Goal: Task Accomplishment & Management: Manage account settings

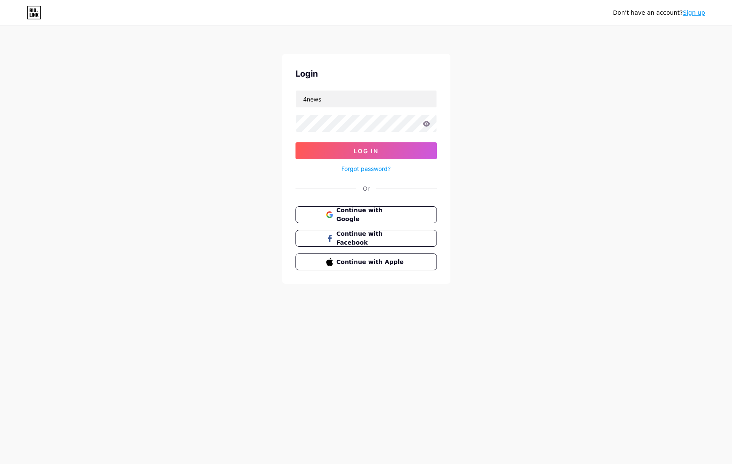
type input "4news"
click at [366, 151] on button "Log In" at bounding box center [365, 150] width 141 height 17
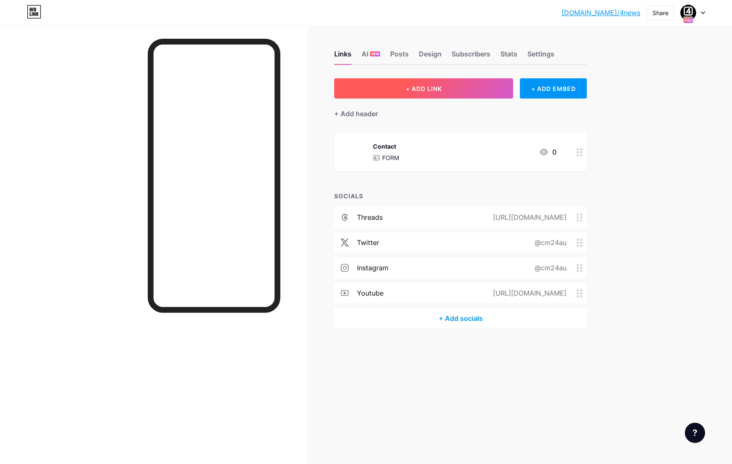
click at [430, 91] on span "+ ADD LINK" at bounding box center [424, 88] width 36 height 7
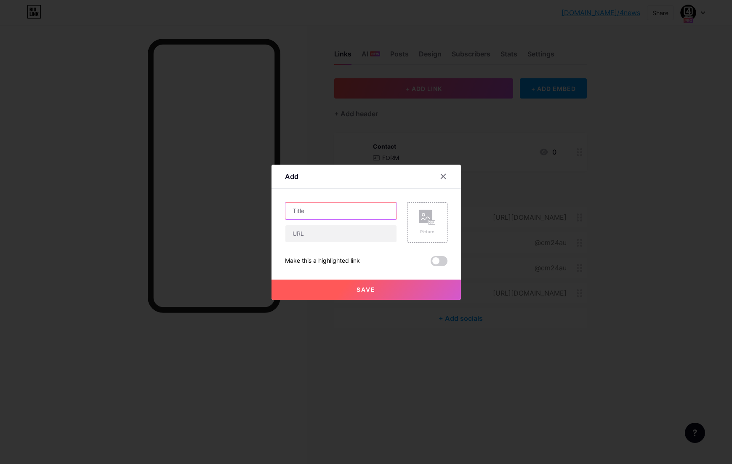
click at [345, 209] on input "text" at bounding box center [340, 210] width 111 height 17
type input "C-POD on Apple Podcasts"
click at [319, 231] on input "text" at bounding box center [340, 233] width 111 height 17
paste input "[URL][DOMAIN_NAME]"
type input "[URL][DOMAIN_NAME]"
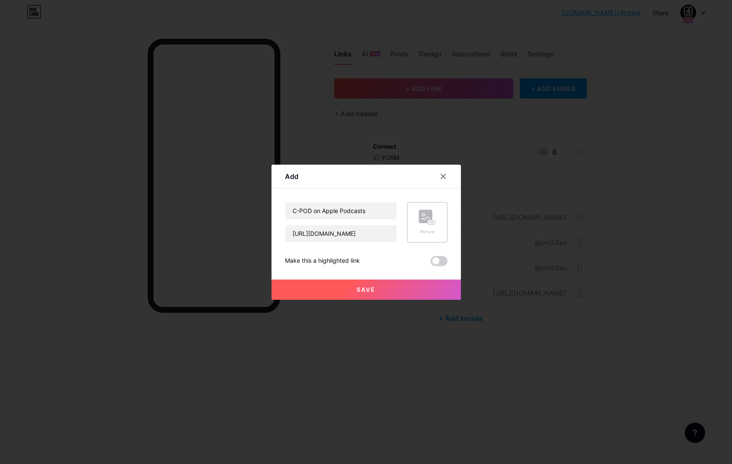
click at [423, 224] on icon at bounding box center [427, 218] width 17 height 16
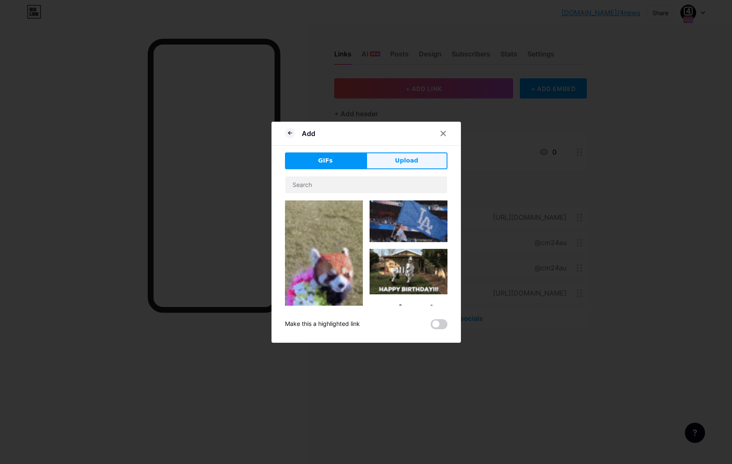
click at [411, 161] on span "Upload" at bounding box center [406, 160] width 23 height 9
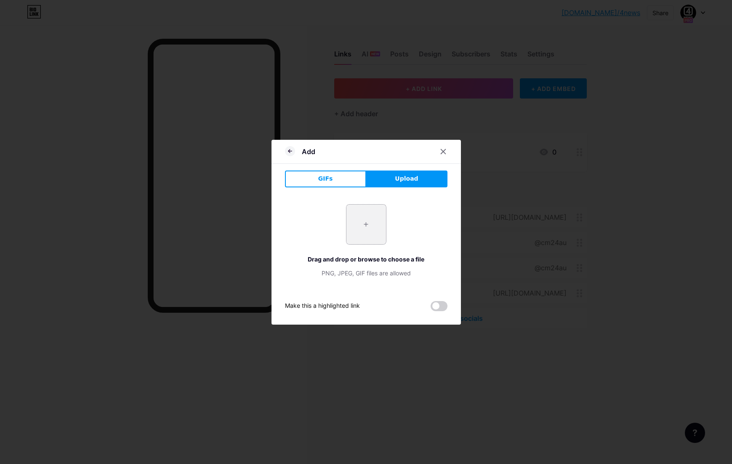
click at [368, 225] on input "file" at bounding box center [366, 224] width 40 height 40
type input "C:\fakepath\Apple Podcasts Logo A.JPG"
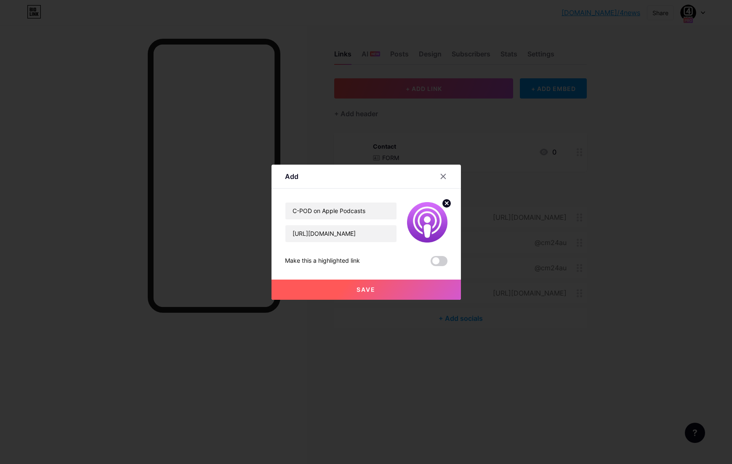
click at [363, 288] on span "Save" at bounding box center [365, 289] width 19 height 7
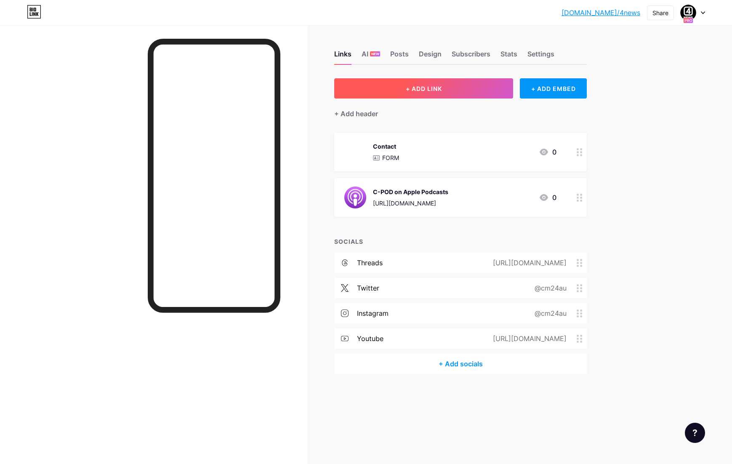
click at [408, 91] on span "+ ADD LINK" at bounding box center [424, 88] width 36 height 7
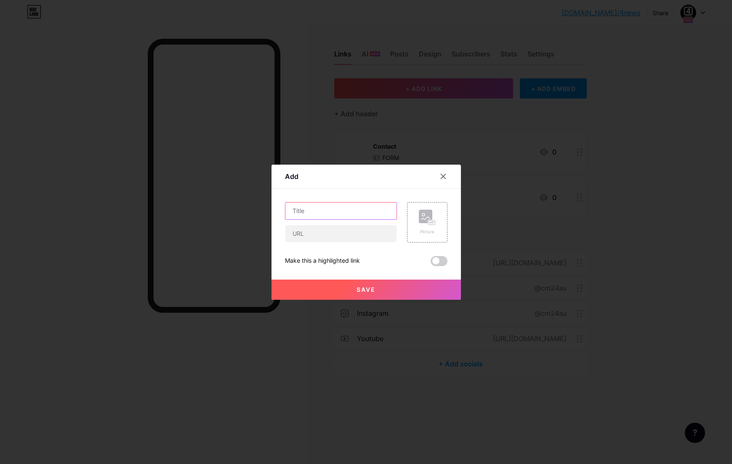
click at [325, 208] on input "text" at bounding box center [340, 210] width 111 height 17
type input "C-POD on Spotify Podcasts"
click at [320, 236] on input "text" at bounding box center [340, 233] width 111 height 17
paste input "[URL][DOMAIN_NAME]"
type input "[URL][DOMAIN_NAME]"
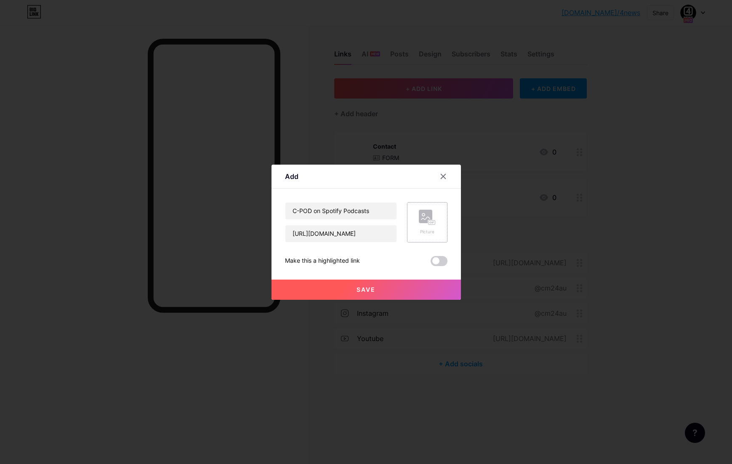
click at [426, 220] on rect at bounding box center [425, 216] width 13 height 13
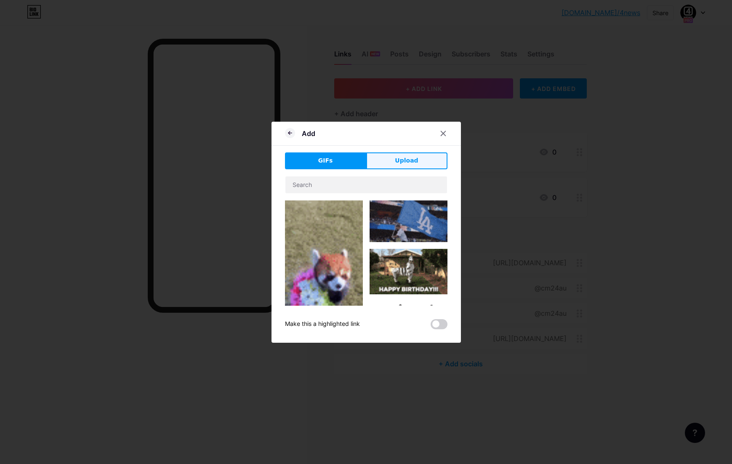
click at [409, 166] on button "Upload" at bounding box center [406, 160] width 81 height 17
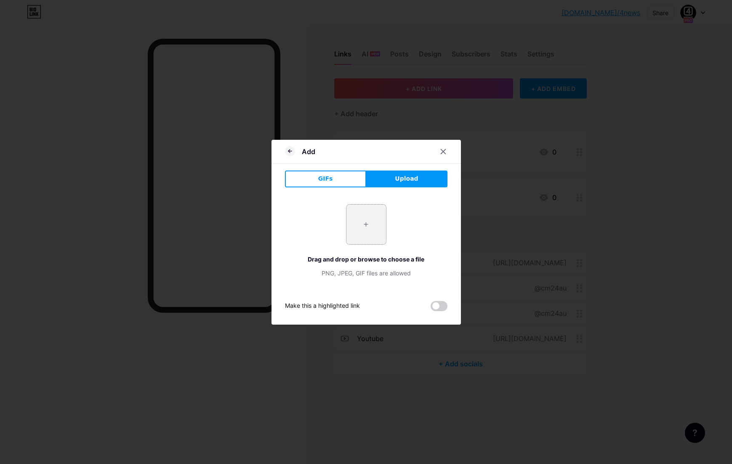
click at [366, 226] on input "file" at bounding box center [366, 224] width 40 height 40
type input "C:\fakepath\spotify_logo.png"
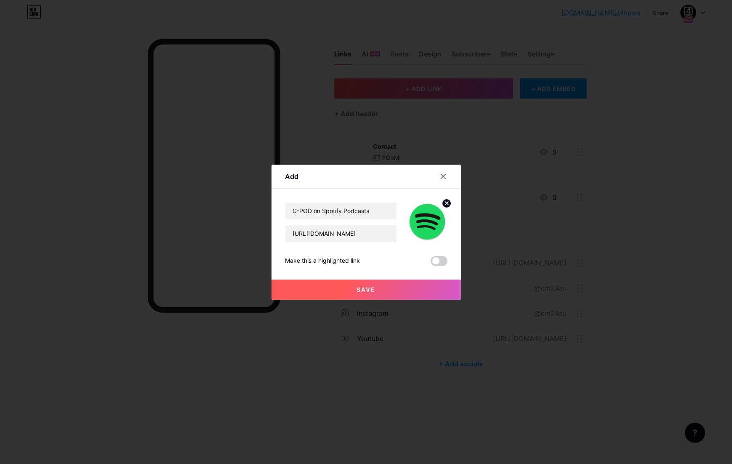
click at [364, 292] on span "Save" at bounding box center [365, 289] width 19 height 7
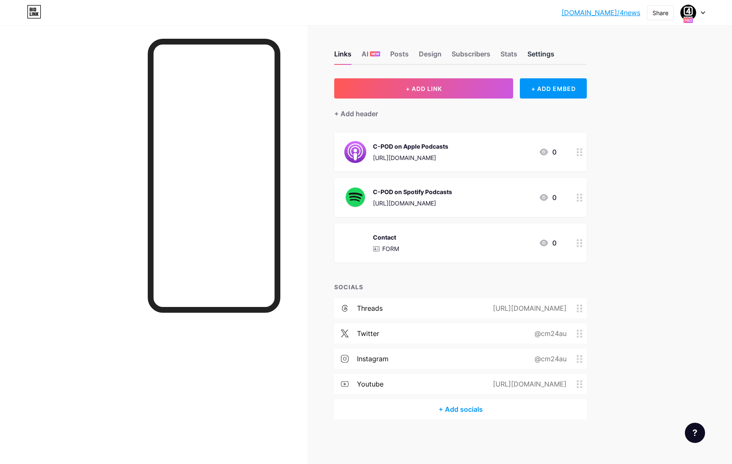
click at [544, 54] on div "Settings" at bounding box center [540, 56] width 27 height 15
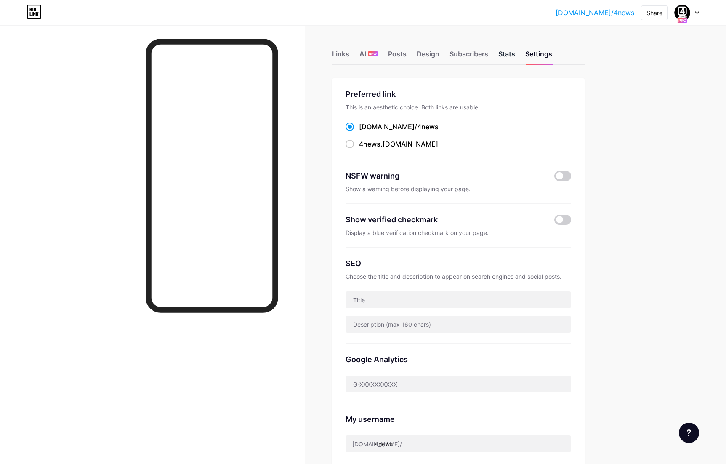
click at [510, 54] on div "Stats" at bounding box center [506, 56] width 17 height 15
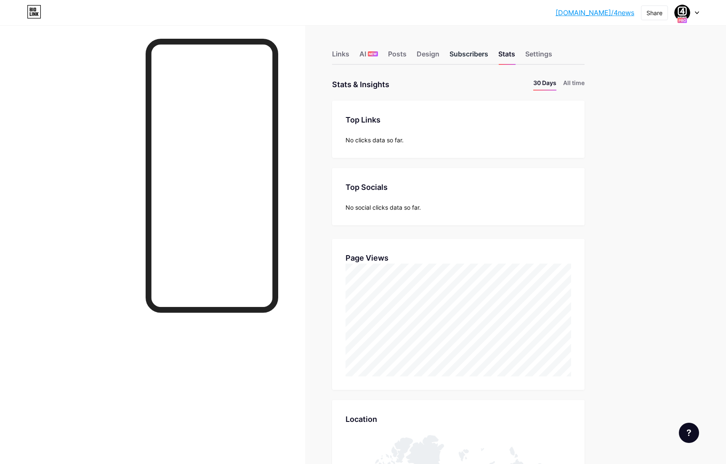
click at [462, 54] on div "Subscribers" at bounding box center [468, 56] width 39 height 15
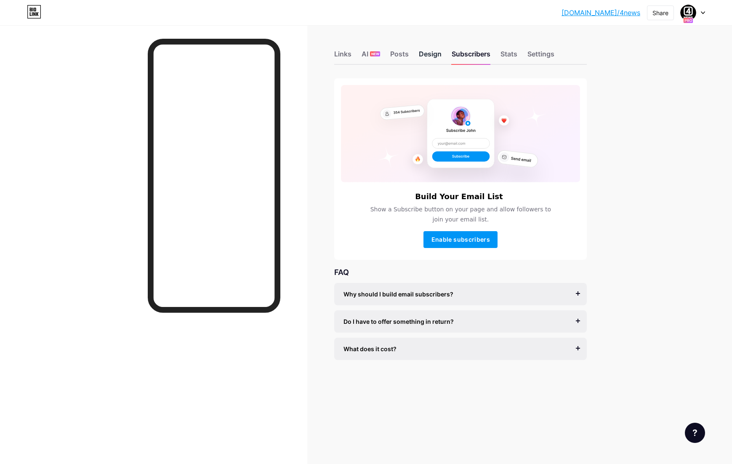
click at [427, 55] on div "Design" at bounding box center [430, 56] width 23 height 15
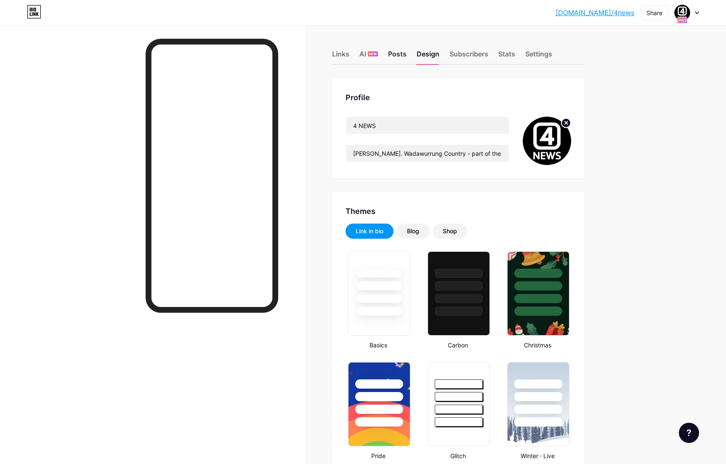
type input "#a1000f"
type input "#ffffff"
